Goal: Task Accomplishment & Management: Complete application form

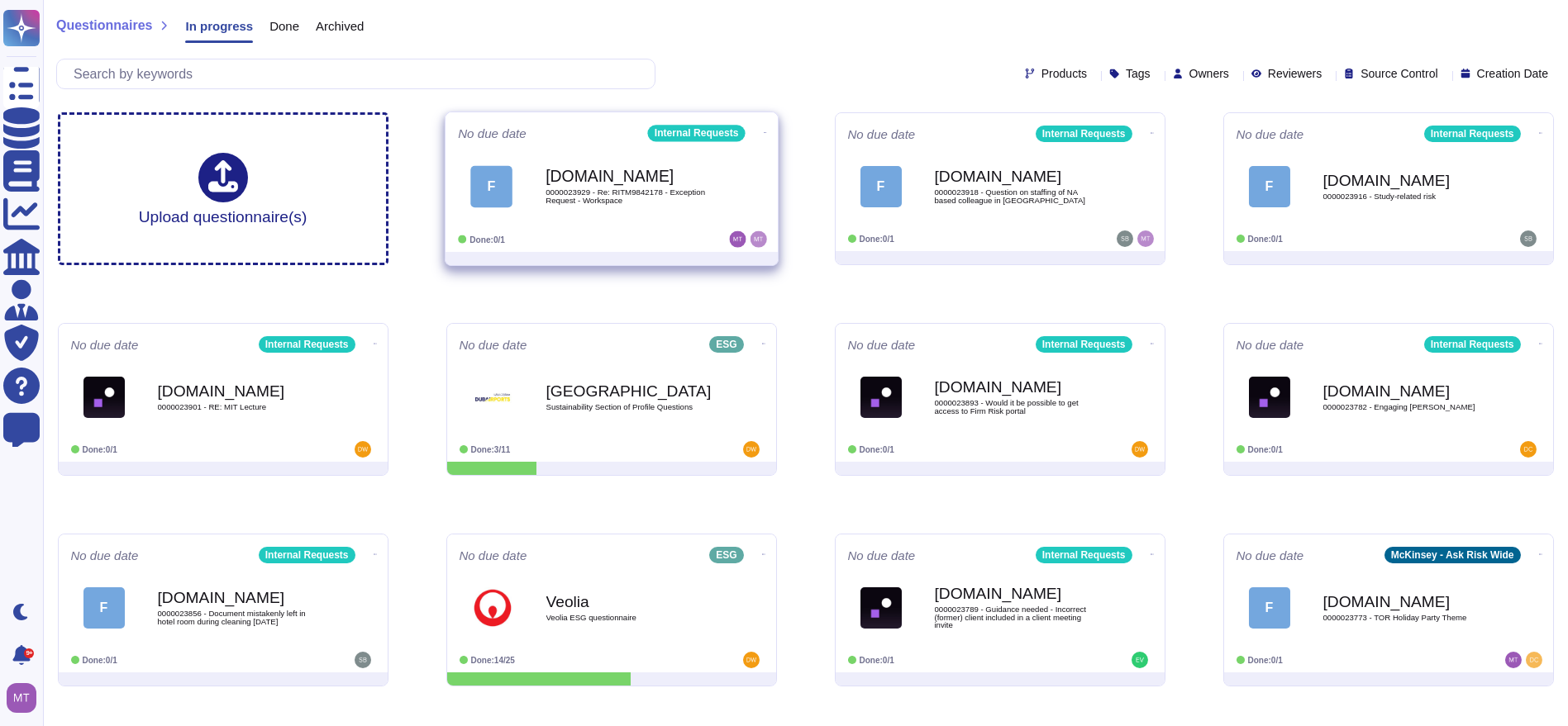
click at [640, 189] on span "0000023929 - Re: RITM9842178 - Exception Request - Workspace" at bounding box center [629, 196] width 167 height 16
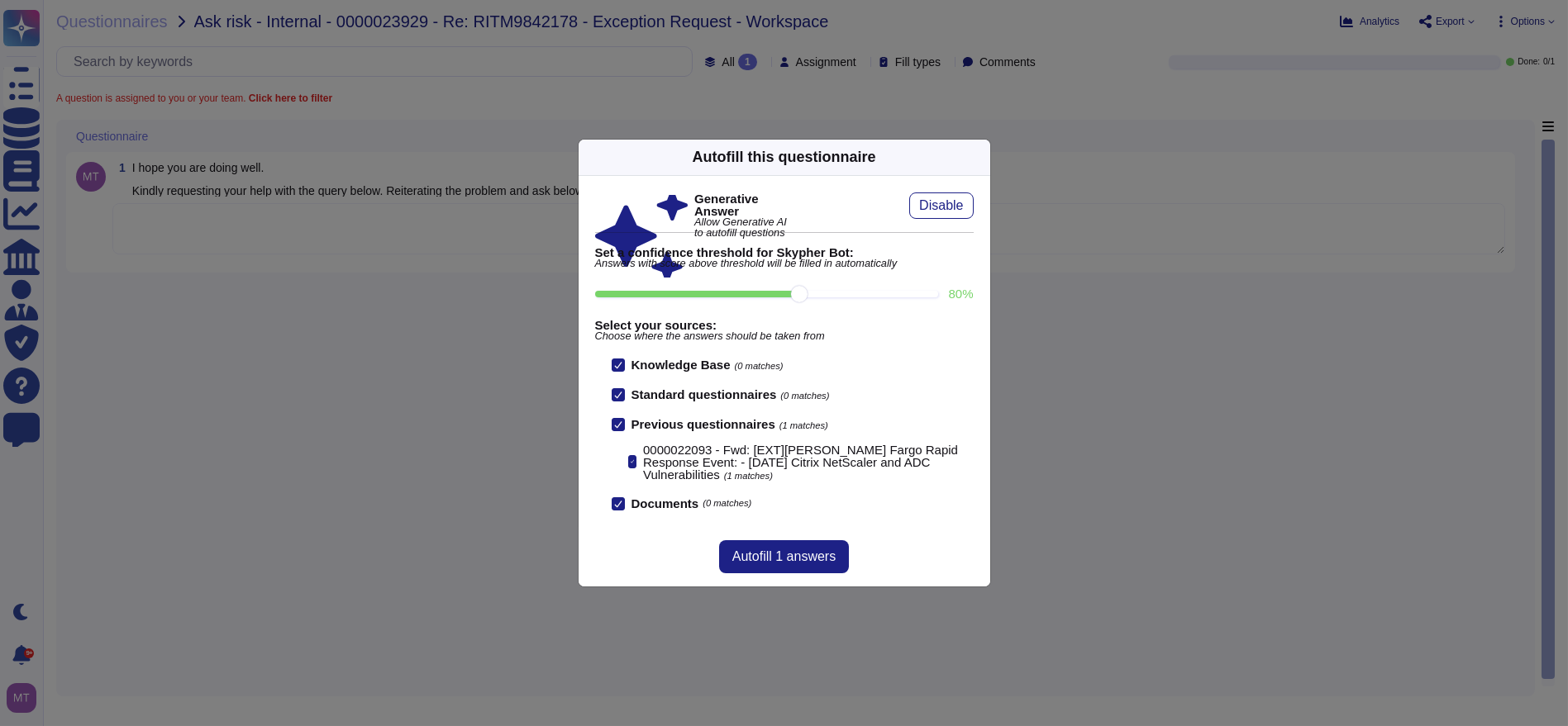
click at [963, 155] on div "Autofill this questionnaire" at bounding box center [784, 158] width 412 height 36
click at [981, 157] on icon at bounding box center [981, 157] width 0 height 0
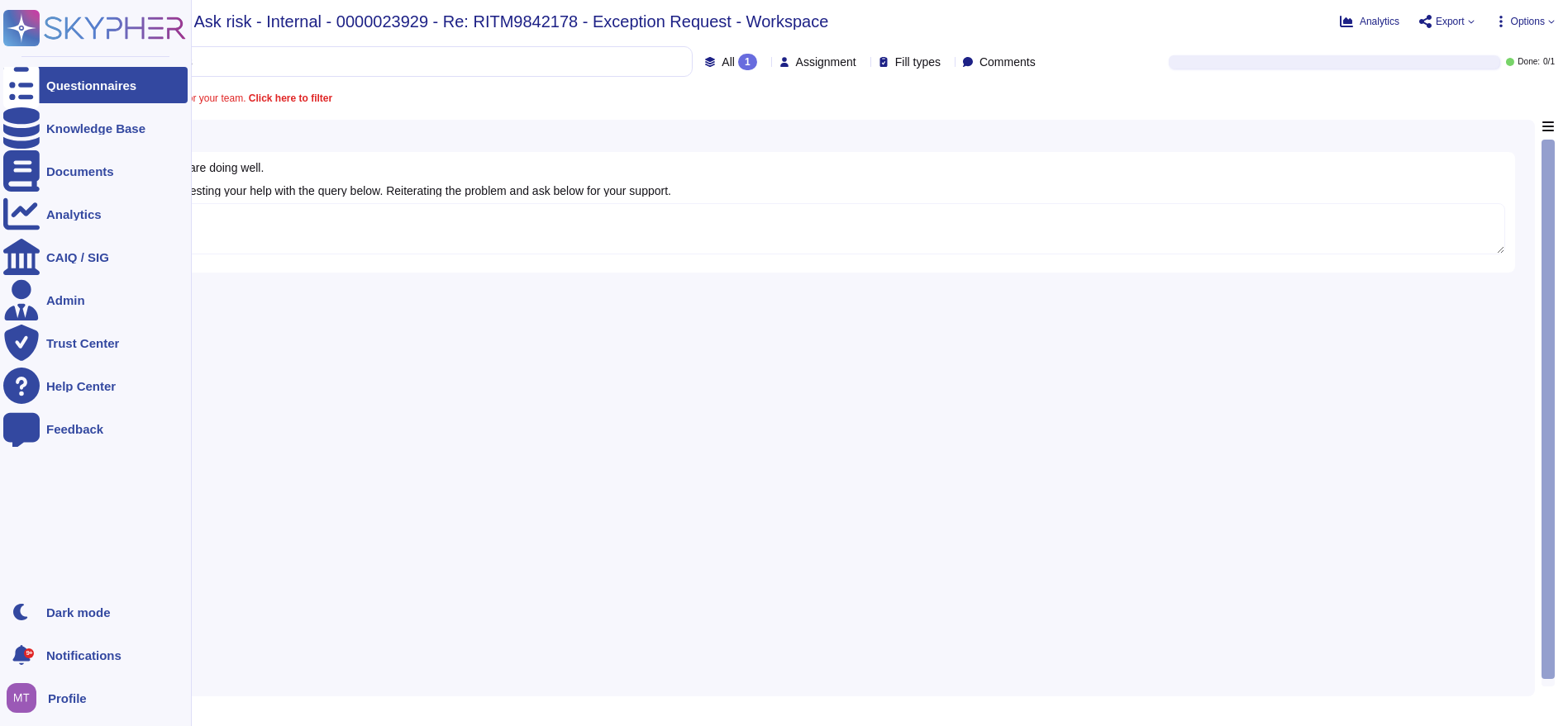
click at [29, 87] on icon at bounding box center [22, 85] width 36 height 49
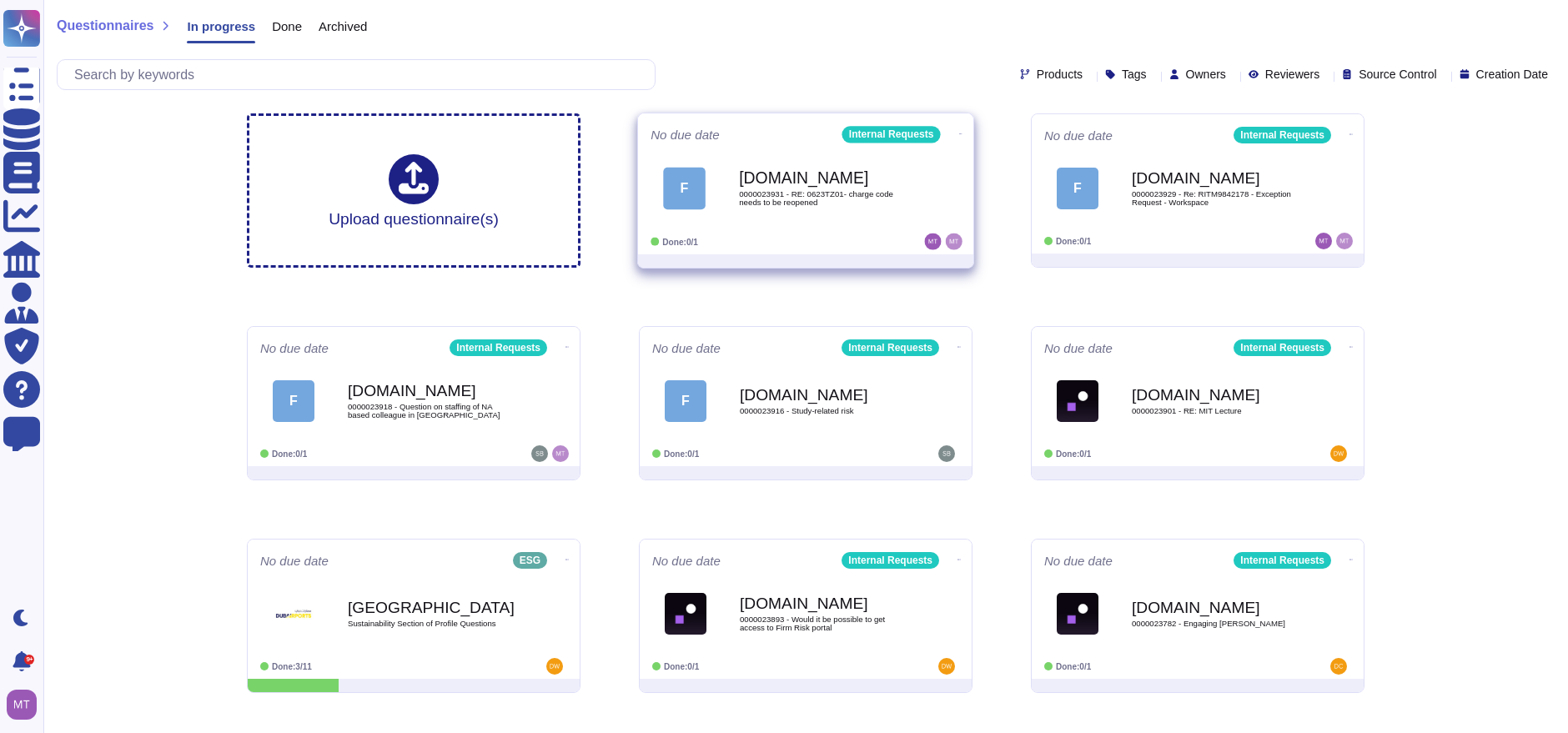
click at [812, 154] on div "[DOMAIN_NAME] 0000023931 - RE: 0623TZ01- charge code needs to be reopened" at bounding box center [823, 188] width 169 height 68
